Goal: Task Accomplishment & Management: Use online tool/utility

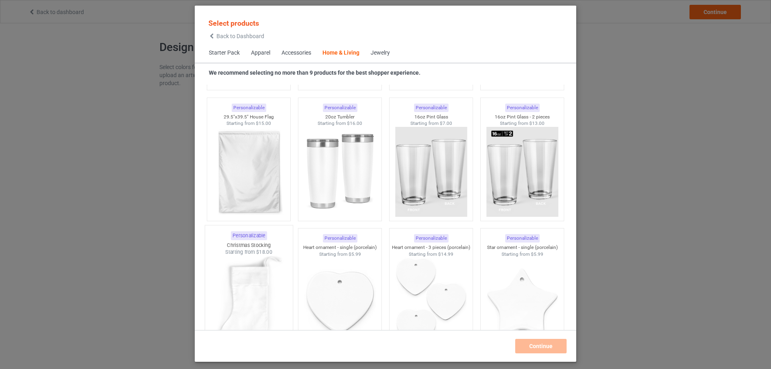
scroll to position [5394, 0]
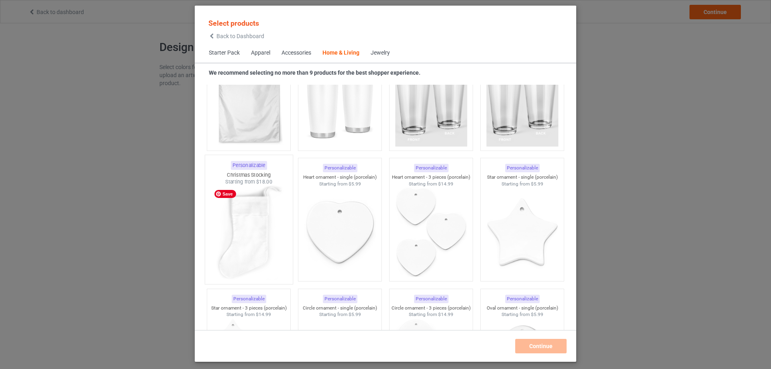
click at [251, 216] on img at bounding box center [248, 232] width 75 height 94
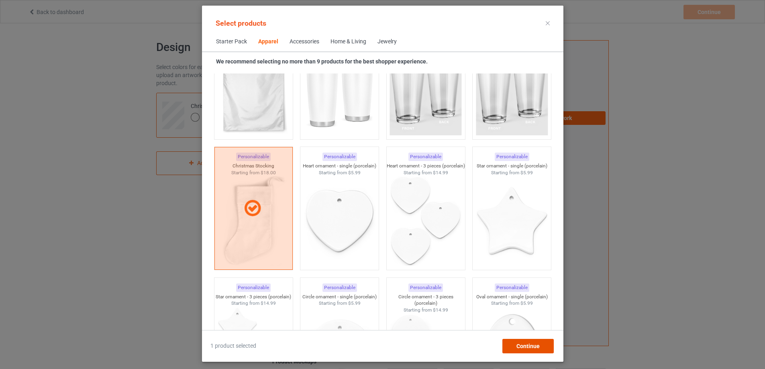
click at [525, 341] on div "Continue" at bounding box center [527, 346] width 51 height 14
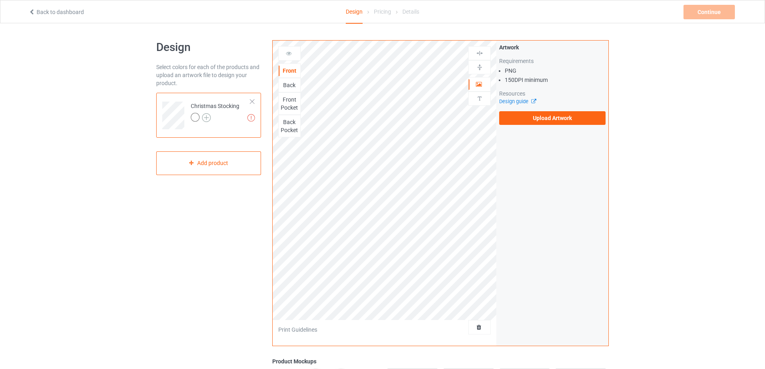
click at [208, 118] on img at bounding box center [206, 117] width 9 height 9
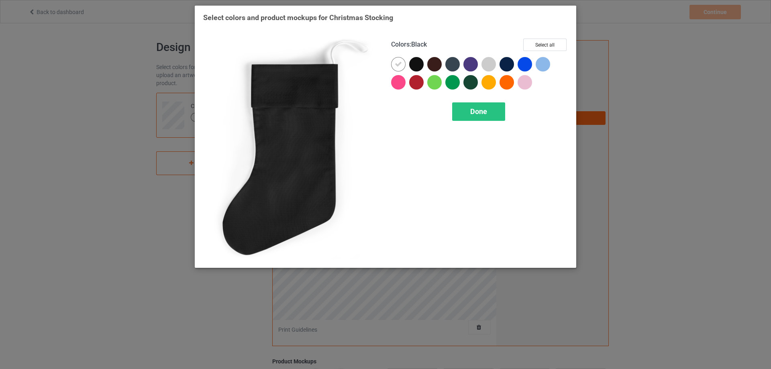
click at [415, 62] on div at bounding box center [416, 64] width 14 height 14
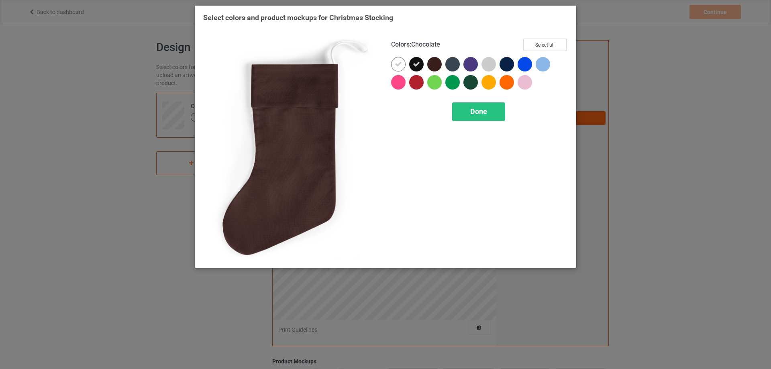
click at [437, 63] on div at bounding box center [434, 64] width 14 height 14
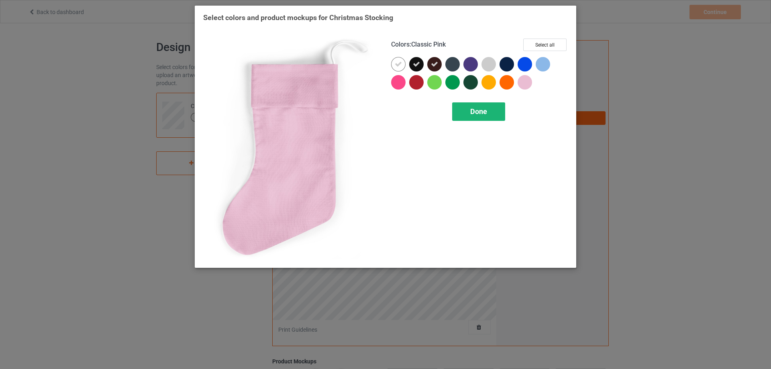
click at [491, 109] on div "Done" at bounding box center [478, 111] width 53 height 18
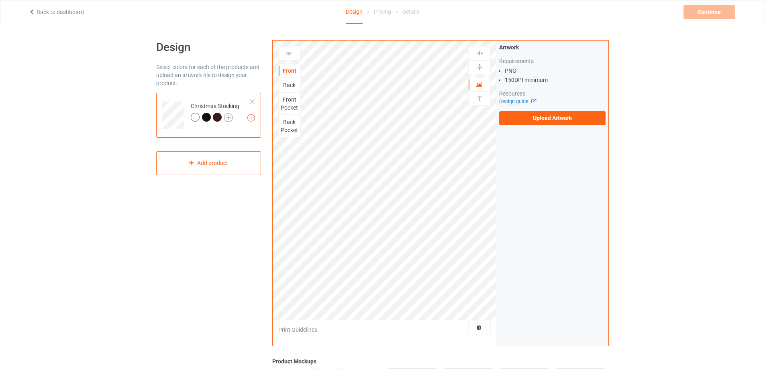
click at [227, 117] on img at bounding box center [228, 117] width 9 height 9
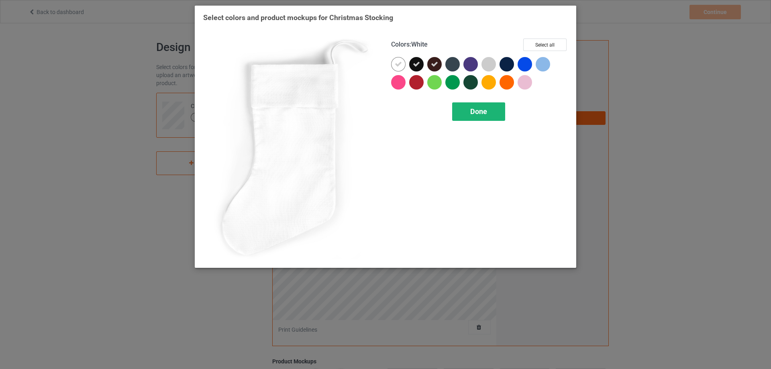
click at [486, 114] on span "Done" at bounding box center [478, 111] width 17 height 8
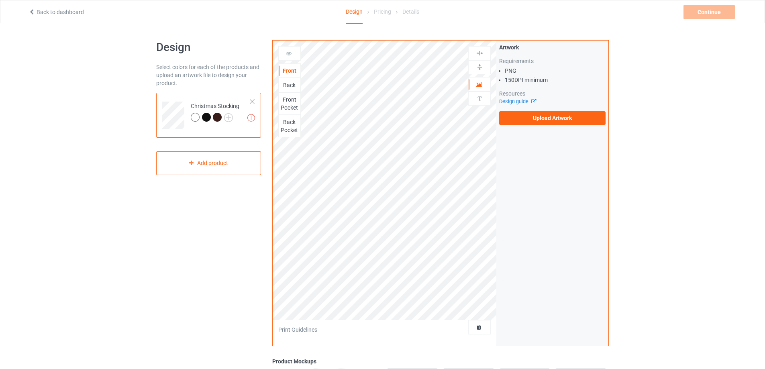
click at [288, 85] on div "Back" at bounding box center [290, 85] width 22 height 8
click at [289, 69] on div "Front" at bounding box center [290, 71] width 22 height 8
click at [189, 129] on div "Missing artworks Christmas Stocking" at bounding box center [208, 115] width 105 height 45
click at [226, 116] on img at bounding box center [228, 117] width 9 height 9
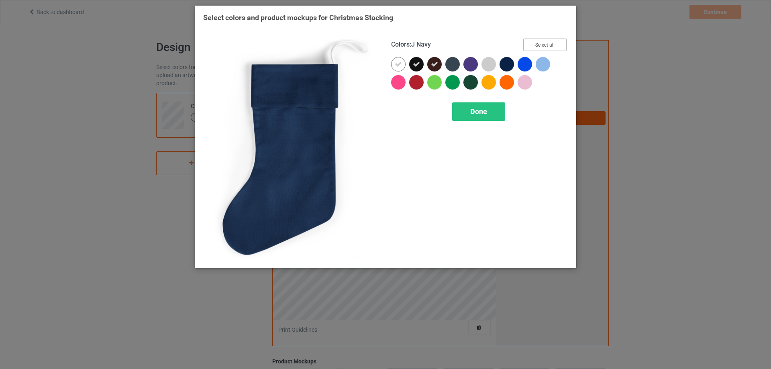
click at [552, 43] on button "Select all" at bounding box center [544, 45] width 43 height 12
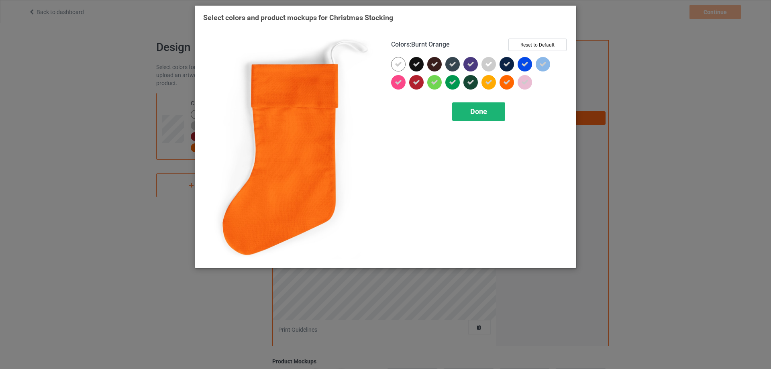
click at [476, 114] on span "Done" at bounding box center [478, 111] width 17 height 8
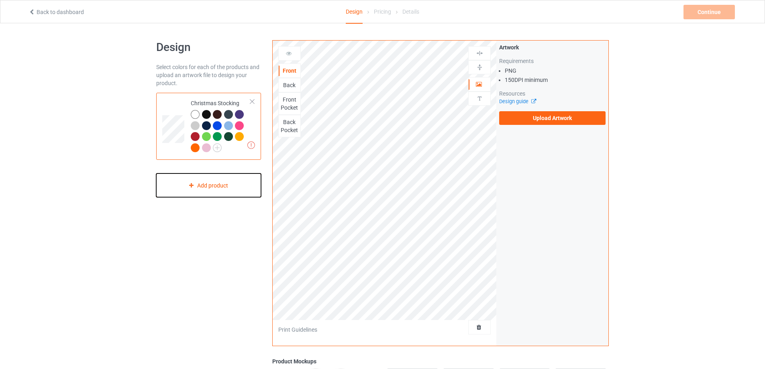
click at [231, 184] on div "Add product" at bounding box center [208, 185] width 105 height 24
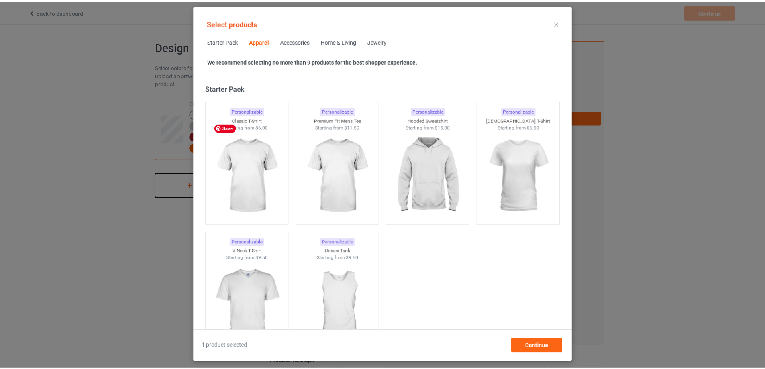
scroll to position [299, 0]
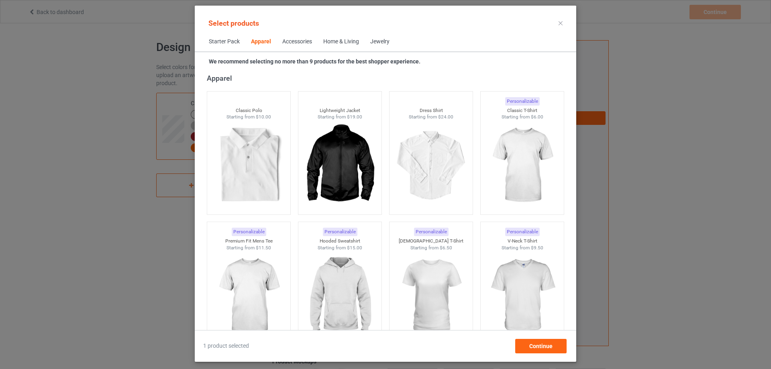
click at [565, 21] on div at bounding box center [560, 23] width 14 height 13
click at [559, 25] on div at bounding box center [560, 23] width 14 height 13
click at [562, 22] on div at bounding box center [560, 23] width 14 height 13
click at [559, 24] on icon at bounding box center [560, 23] width 4 height 4
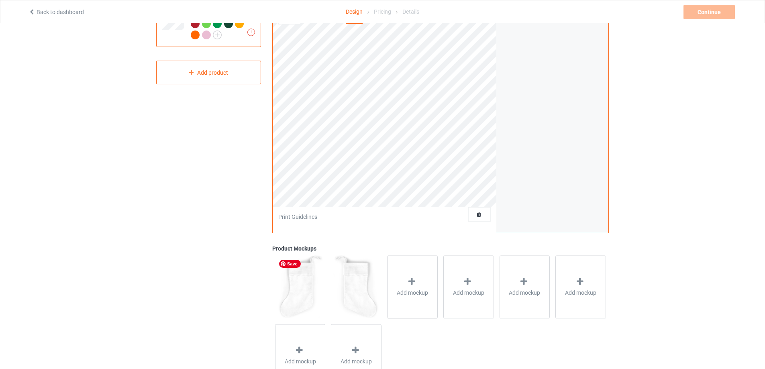
scroll to position [134, 0]
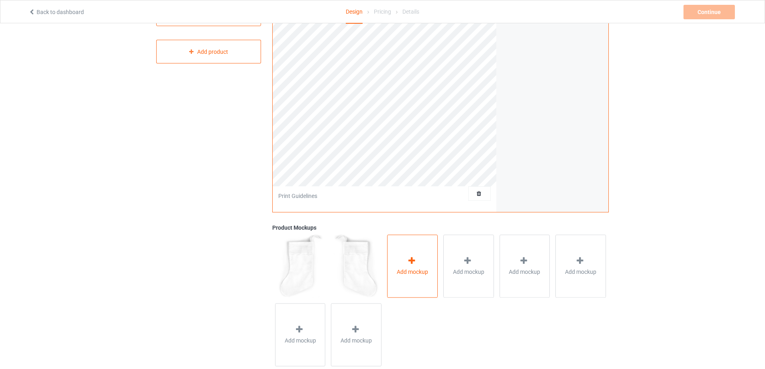
click at [417, 278] on div "Add mockup" at bounding box center [412, 265] width 51 height 63
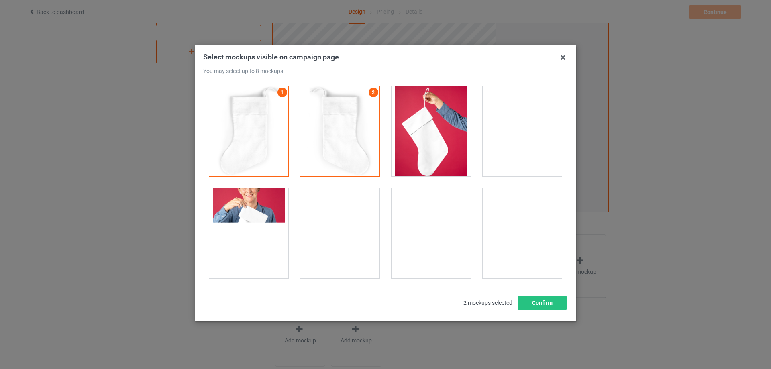
click at [421, 150] on div at bounding box center [430, 131] width 79 height 90
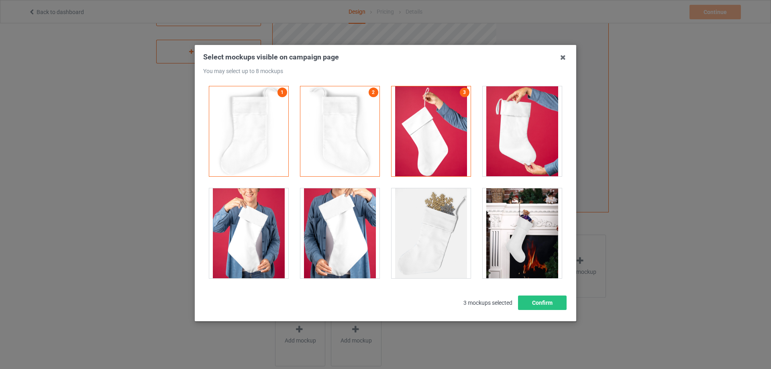
click at [501, 152] on div at bounding box center [521, 131] width 79 height 90
click at [519, 235] on div at bounding box center [521, 233] width 79 height 90
click at [244, 244] on div at bounding box center [248, 233] width 79 height 90
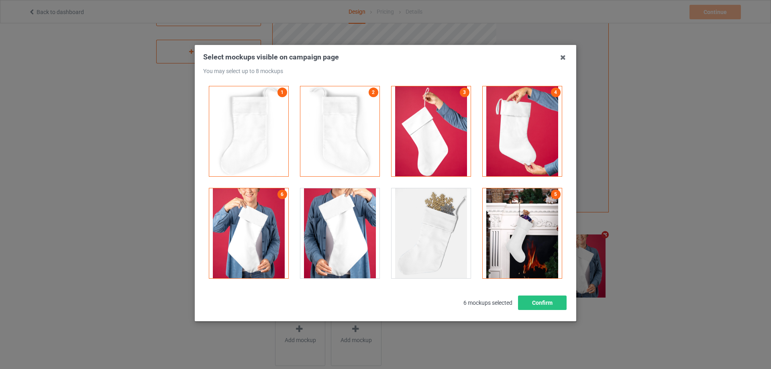
click at [421, 238] on div at bounding box center [430, 233] width 79 height 90
click at [538, 299] on button "Confirm" at bounding box center [542, 302] width 49 height 14
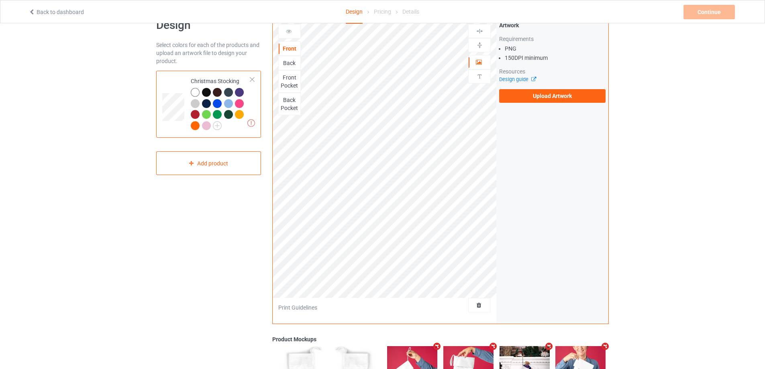
scroll to position [0, 0]
